Goal: Information Seeking & Learning: Understand process/instructions

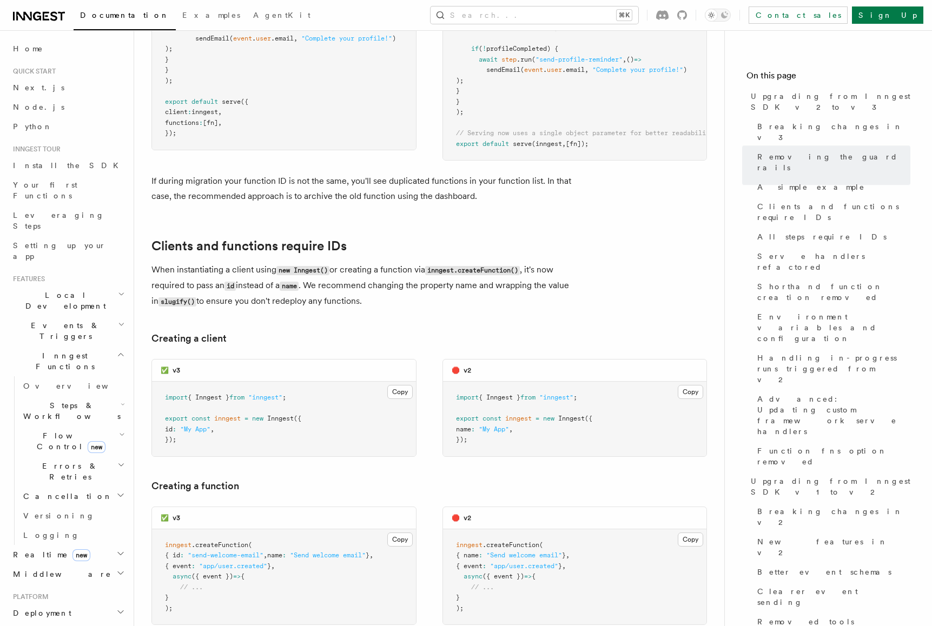
scroll to position [1636, 0]
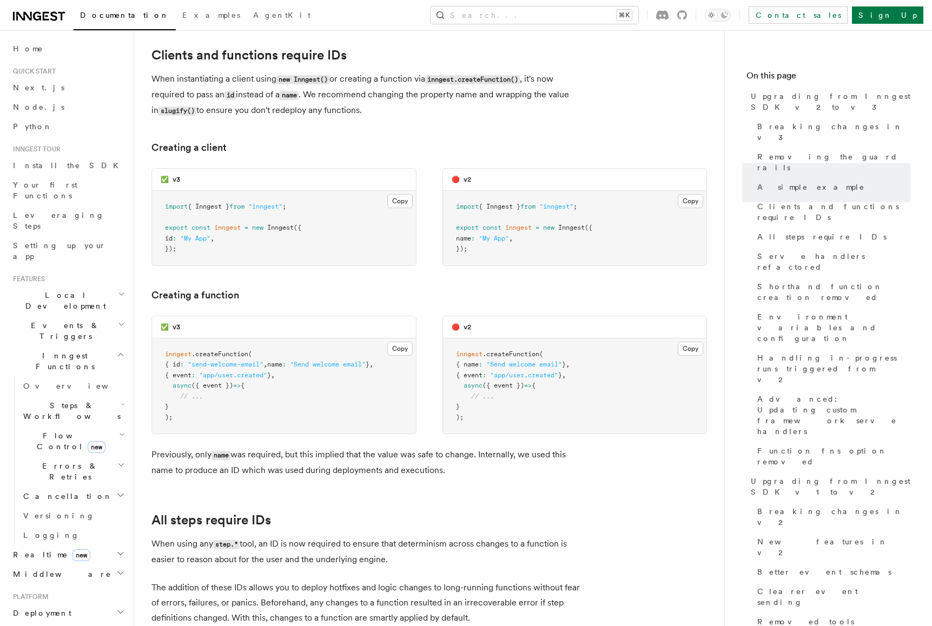
click at [518, 382] on span "({ event })" at bounding box center [503, 386] width 42 height 8
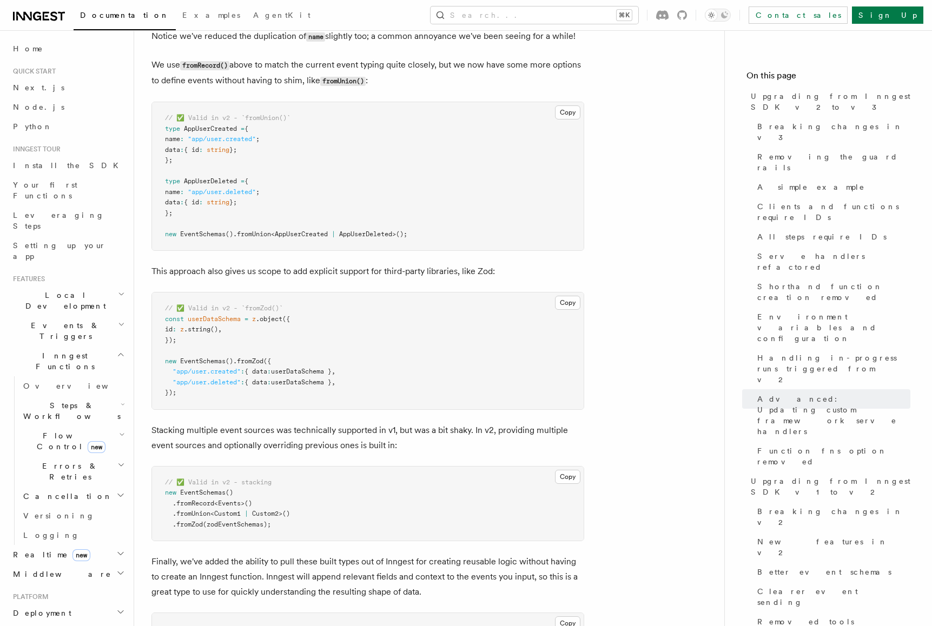
scroll to position [6797, 0]
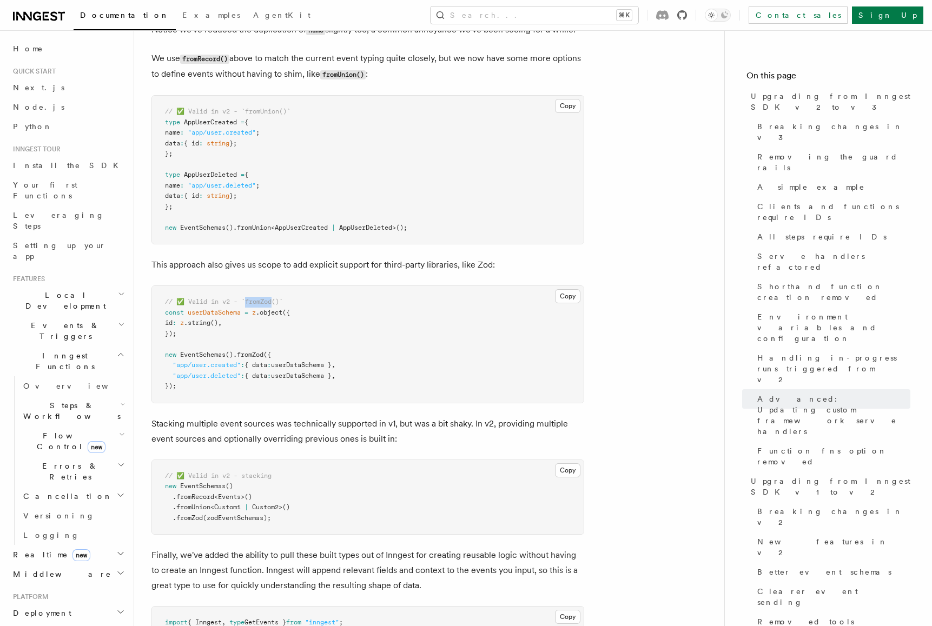
click at [687, 16] on icon at bounding box center [682, 15] width 10 height 10
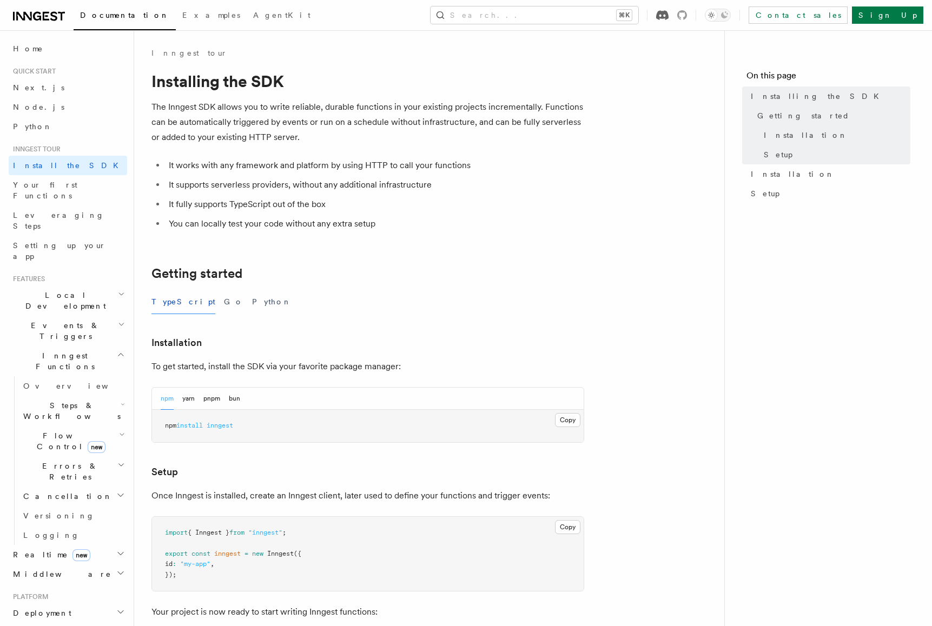
click at [669, 15] on icon at bounding box center [662, 15] width 12 height 10
click at [687, 14] on icon at bounding box center [682, 15] width 10 height 10
